Goal: Obtain resource: Download file/media

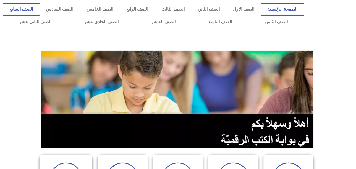
click at [40, 10] on link "الصف السابع" at bounding box center [21, 9] width 37 height 13
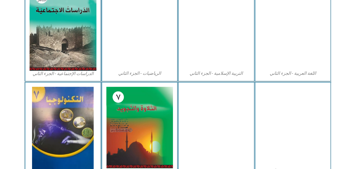
scroll to position [324, 0]
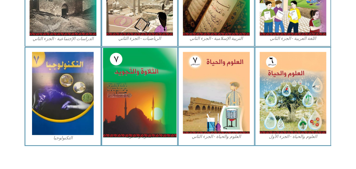
click at [123, 72] on img at bounding box center [139, 92] width 73 height 89
click at [126, 78] on img at bounding box center [139, 92] width 73 height 89
click at [146, 91] on img at bounding box center [139, 92] width 73 height 89
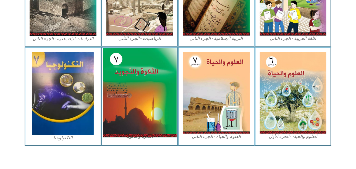
click at [127, 93] on img at bounding box center [139, 92] width 73 height 89
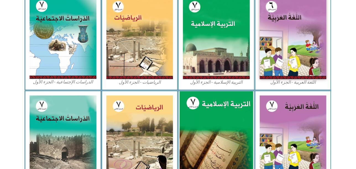
scroll to position [158, 0]
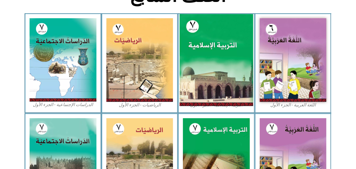
click at [215, 41] on img at bounding box center [216, 60] width 73 height 92
drag, startPoint x: 215, startPoint y: 41, endPoint x: 125, endPoint y: 55, distance: 91.0
click at [215, 41] on img at bounding box center [216, 60] width 73 height 92
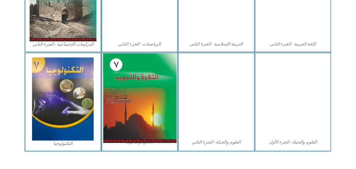
scroll to position [324, 0]
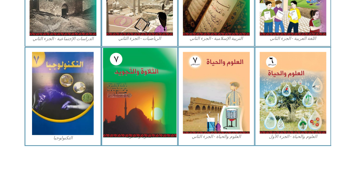
click at [159, 78] on img at bounding box center [139, 92] width 73 height 89
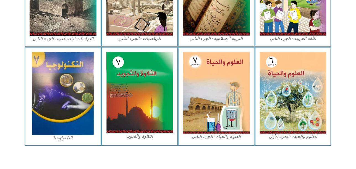
click at [145, 138] on figcaption "التلاوة والتجويد" at bounding box center [139, 136] width 67 height 6
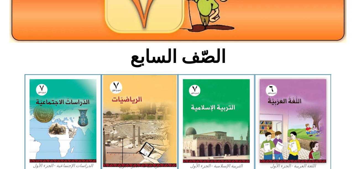
scroll to position [0, 0]
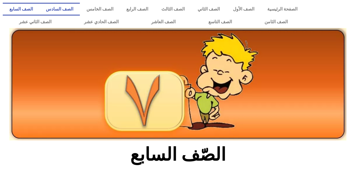
click at [80, 11] on link "الصف السادس" at bounding box center [60, 9] width 41 height 13
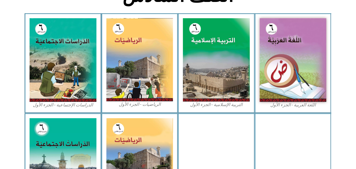
scroll to position [221, 0]
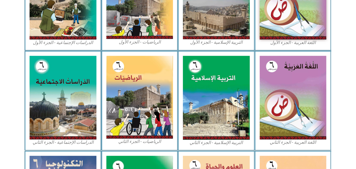
click at [203, 46] on div "التربية الإسلامية - الجزء الأول" at bounding box center [216, 0] width 77 height 99
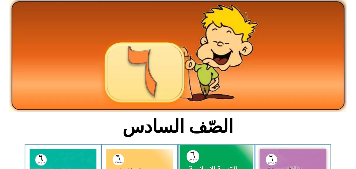
scroll to position [0, 0]
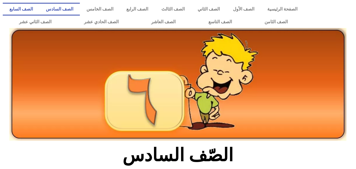
click at [40, 10] on link "الصف السابع" at bounding box center [21, 9] width 37 height 13
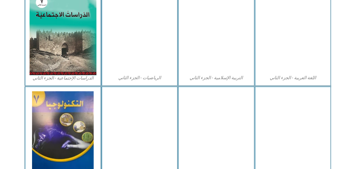
scroll to position [324, 0]
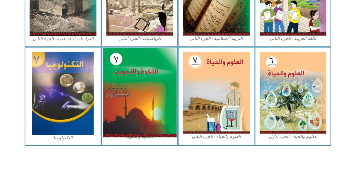
click at [140, 82] on img at bounding box center [139, 92] width 73 height 89
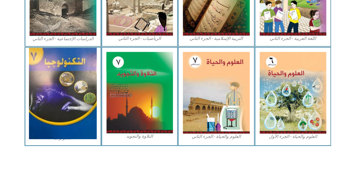
click at [32, 79] on img at bounding box center [63, 93] width 68 height 91
click at [33, 79] on img at bounding box center [63, 93] width 68 height 91
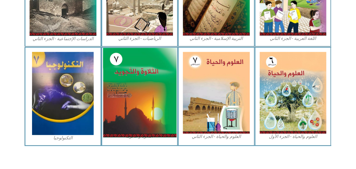
click at [150, 96] on img at bounding box center [139, 92] width 73 height 89
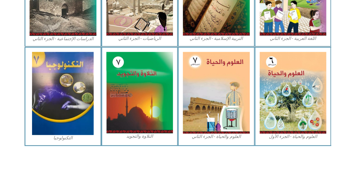
drag, startPoint x: 150, startPoint y: 96, endPoint x: 166, endPoint y: 158, distance: 64.5
drag, startPoint x: 160, startPoint y: 103, endPoint x: 146, endPoint y: 161, distance: 60.4
drag, startPoint x: 149, startPoint y: 138, endPoint x: 152, endPoint y: 146, distance: 9.0
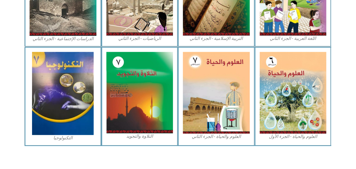
click at [152, 139] on figcaption "التلاوة والتجويد" at bounding box center [139, 136] width 67 height 6
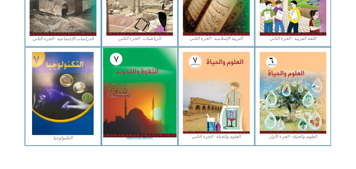
click at [146, 97] on img at bounding box center [139, 92] width 73 height 89
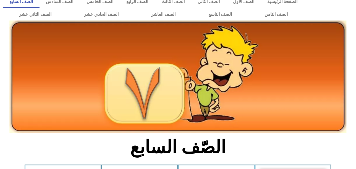
scroll to position [0, 0]
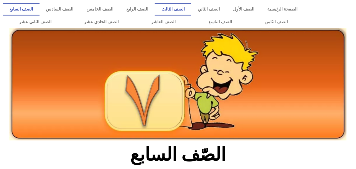
click at [185, 9] on link "الصف الثالث" at bounding box center [173, 9] width 36 height 13
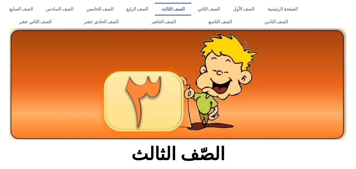
scroll to position [193, 0]
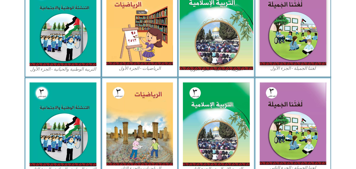
click at [227, 23] on img at bounding box center [216, 24] width 73 height 91
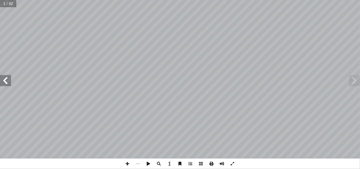
click at [212, 161] on span at bounding box center [211, 163] width 10 height 10
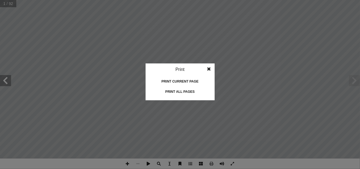
click at [185, 90] on div "Print all pages" at bounding box center [180, 91] width 55 height 9
